Goal: Communication & Community: Answer question/provide support

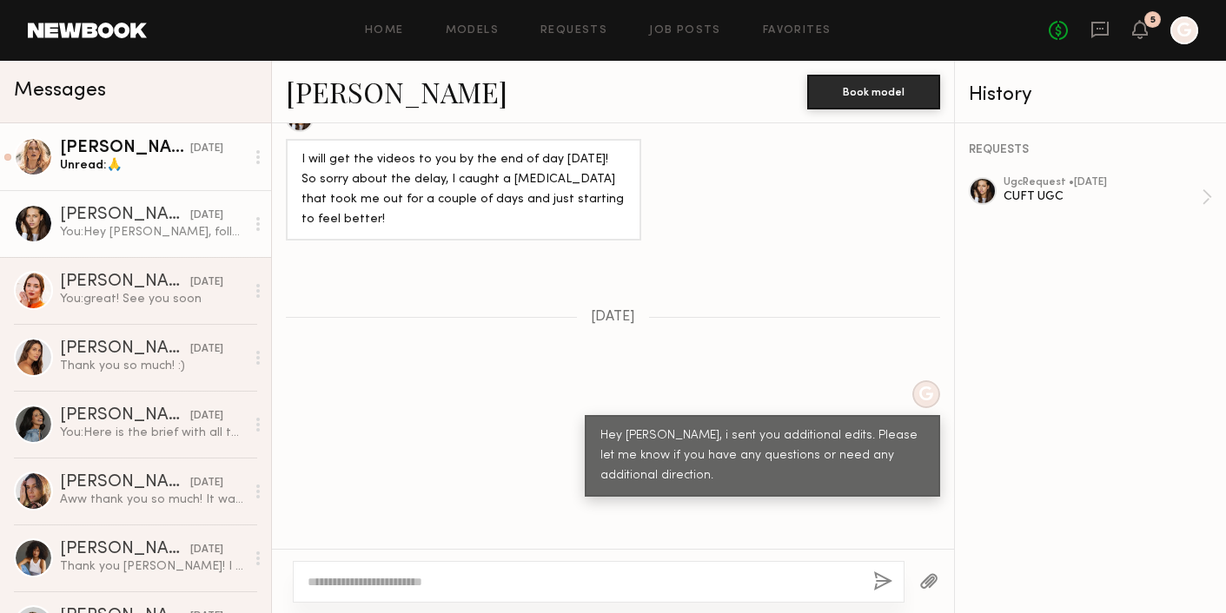
scroll to position [2021, 0]
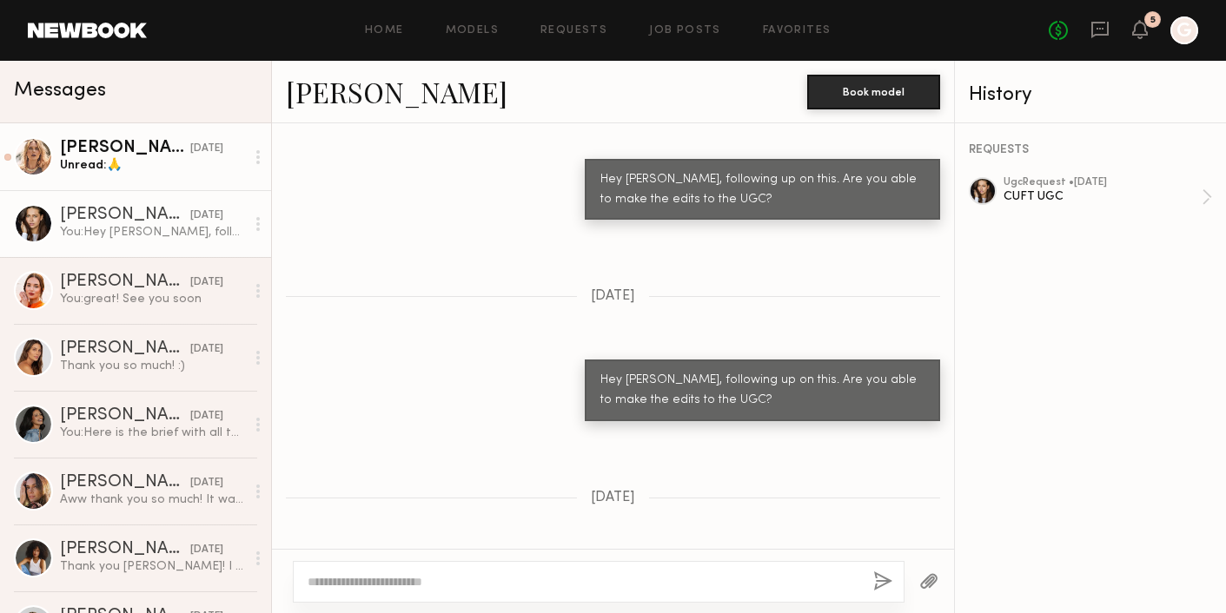
click at [190, 155] on div "[DATE]" at bounding box center [206, 149] width 33 height 17
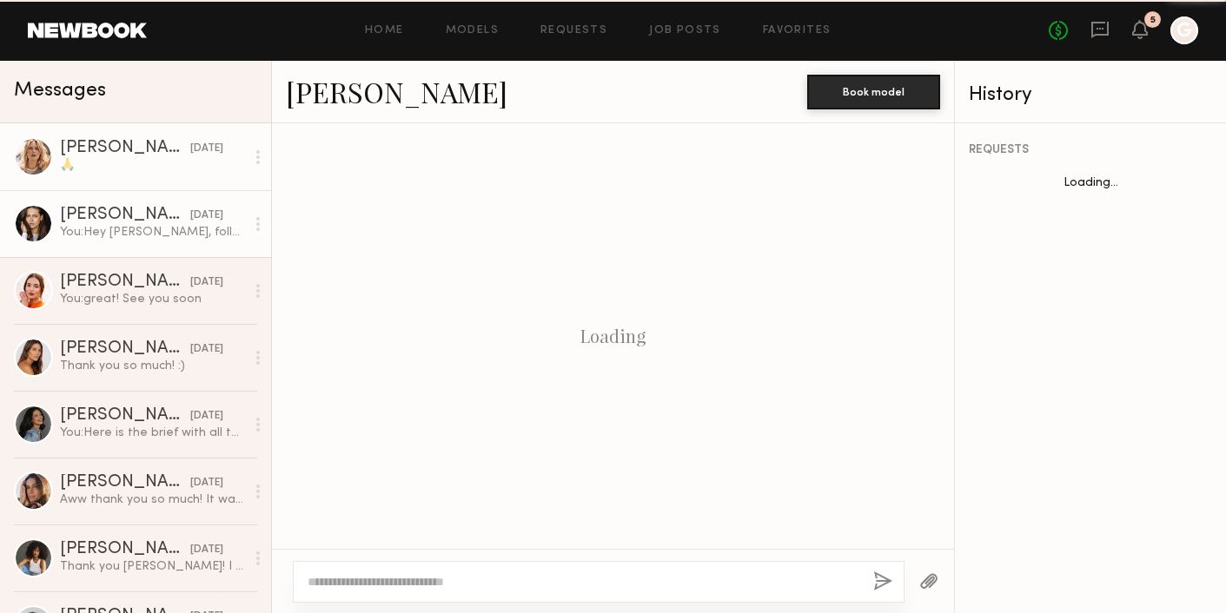
scroll to position [1257, 0]
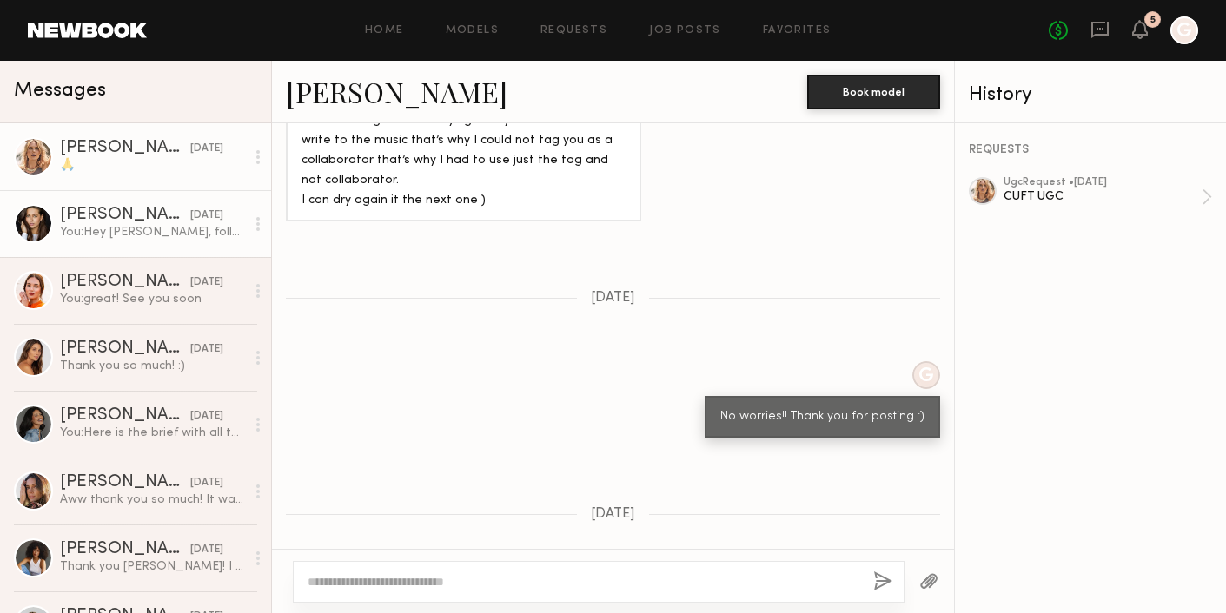
click at [173, 249] on link "[PERSON_NAME] [DATE] You: Hey [PERSON_NAME], following up on this once again. A…" at bounding box center [135, 223] width 271 height 67
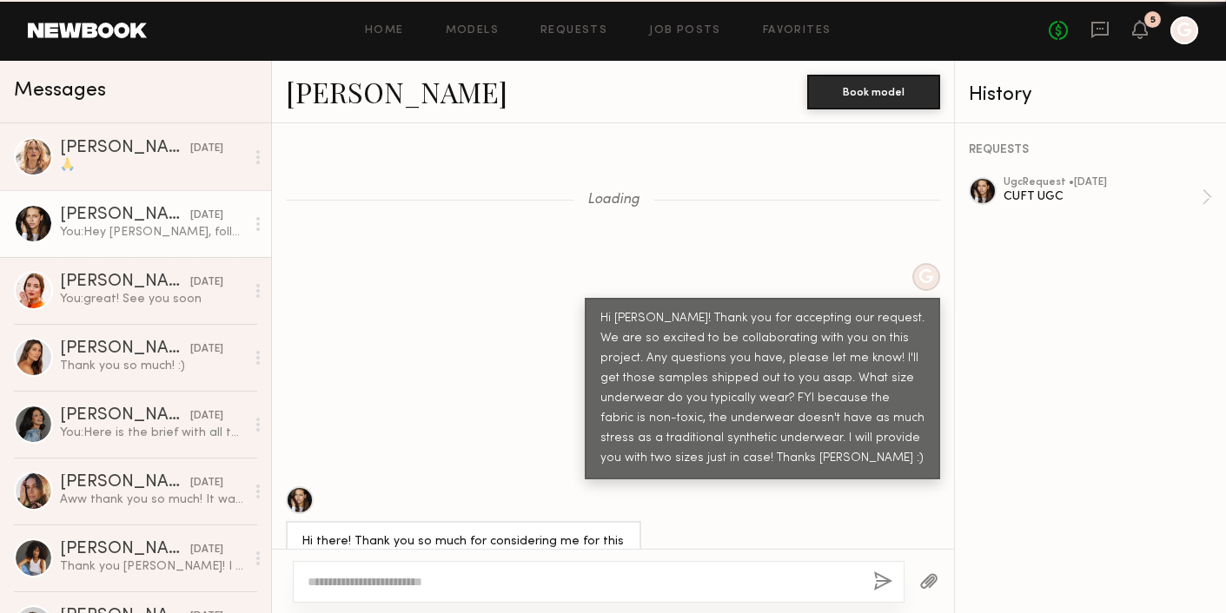
scroll to position [2022, 0]
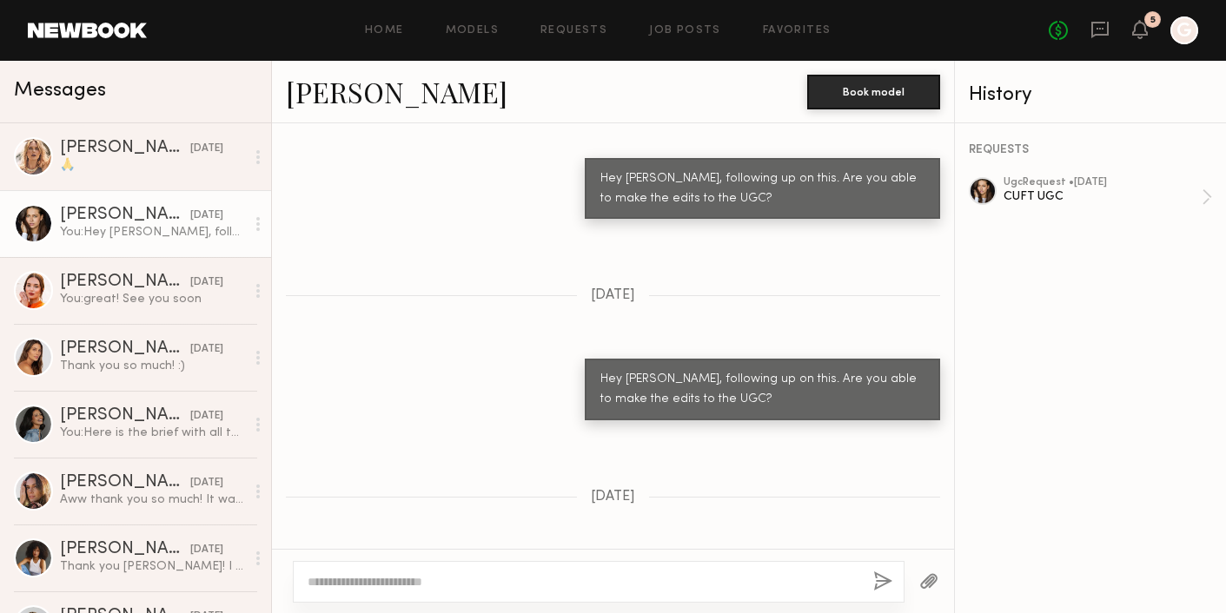
click at [692, 572] on div at bounding box center [599, 582] width 612 height 42
click at [718, 560] on div "Hey [PERSON_NAME], following up on this once again. Are you able to make the ed…" at bounding box center [762, 591] width 355 height 62
copy div "Hey [PERSON_NAME], following up on this once again. Are you able to make the ed…"
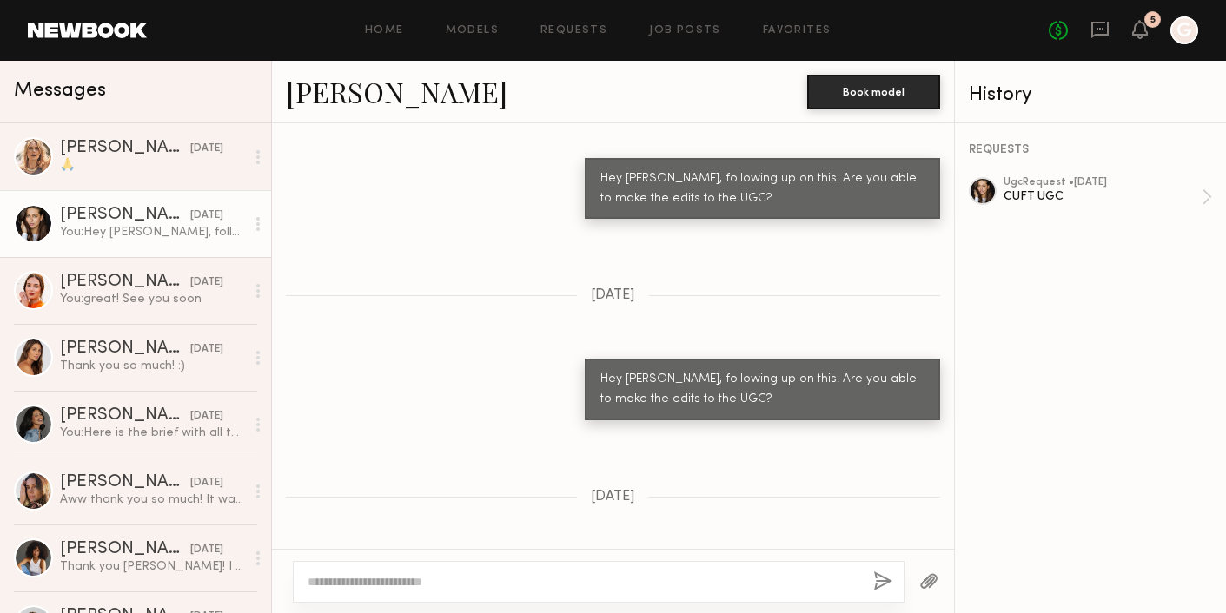
click at [687, 572] on div at bounding box center [599, 582] width 612 height 42
click at [679, 580] on textarea at bounding box center [584, 581] width 552 height 17
paste textarea "**********"
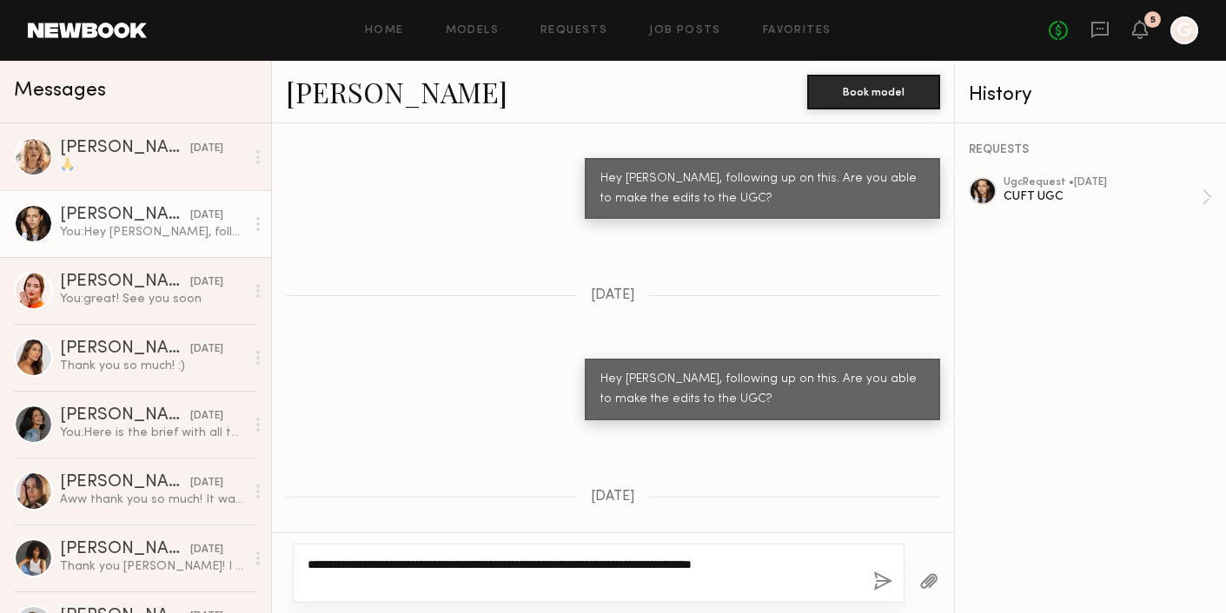
type textarea "**********"
click at [877, 578] on button "button" at bounding box center [882, 583] width 19 height 22
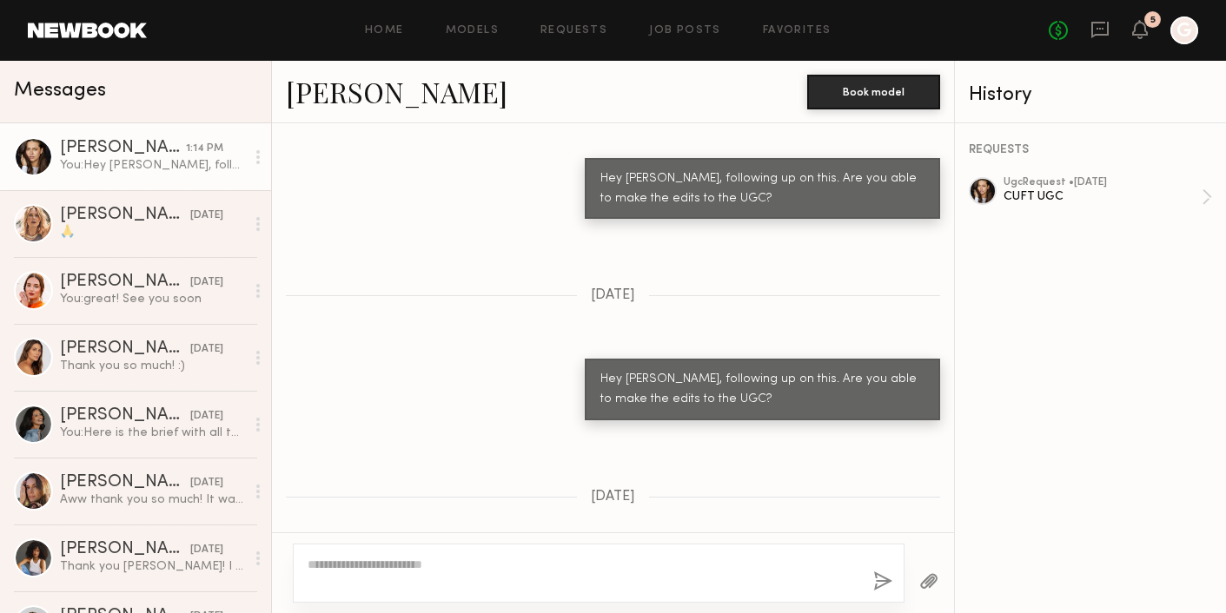
scroll to position [2355, 0]
